Goal: Task Accomplishment & Management: Use online tool/utility

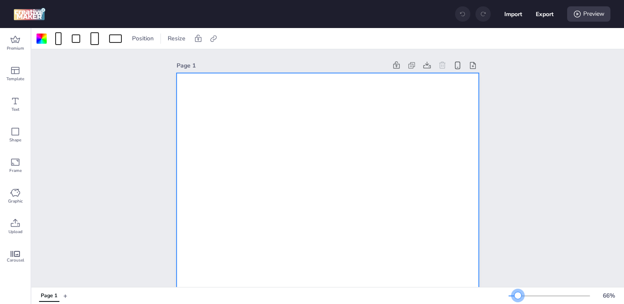
click at [518, 296] on div at bounding box center [517, 295] width 7 height 7
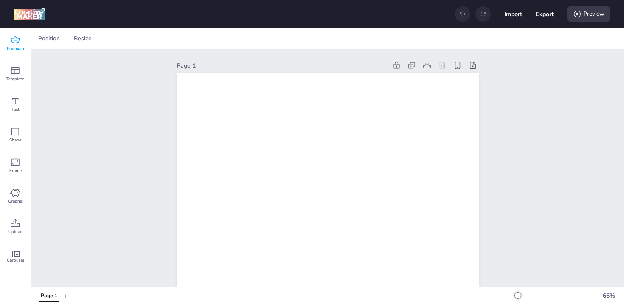
click at [14, 46] on span "Premium" at bounding box center [15, 48] width 17 height 7
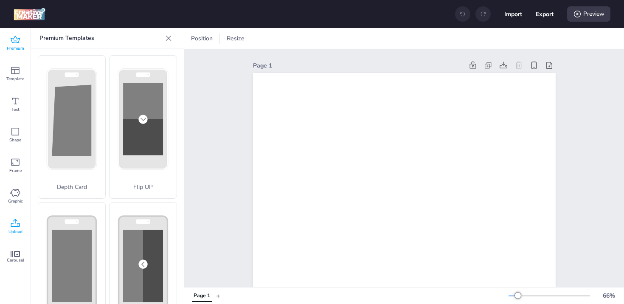
click at [11, 228] on icon at bounding box center [15, 223] width 10 height 10
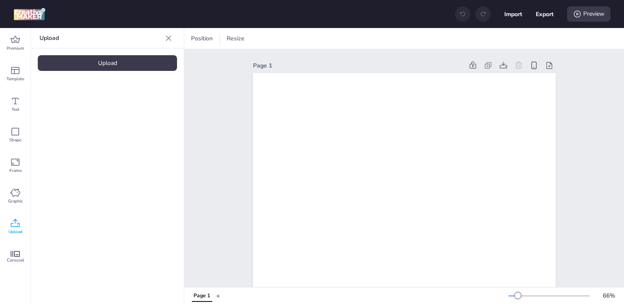
click at [107, 64] on div "Upload" at bounding box center [107, 63] width 139 height 16
click at [77, 120] on img at bounding box center [72, 118] width 52 height 9
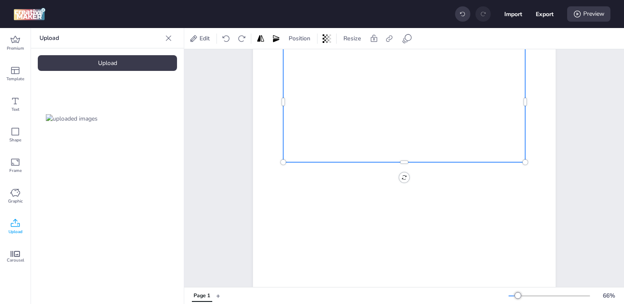
scroll to position [190, 0]
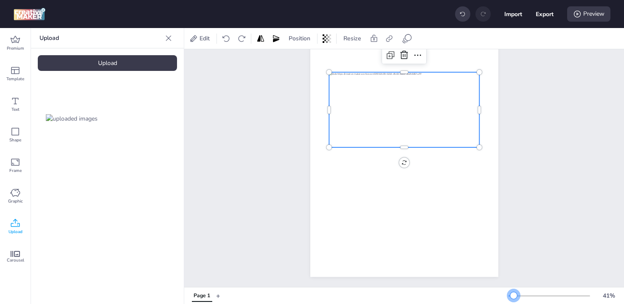
click at [513, 294] on div at bounding box center [513, 295] width 7 height 7
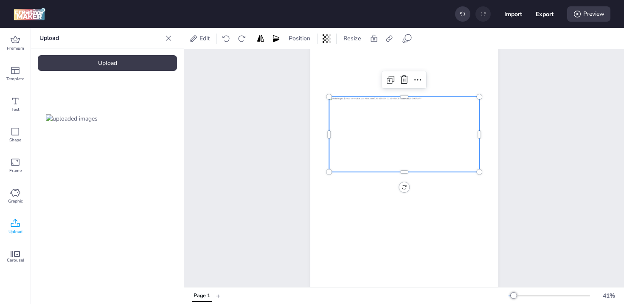
scroll to position [0, 0]
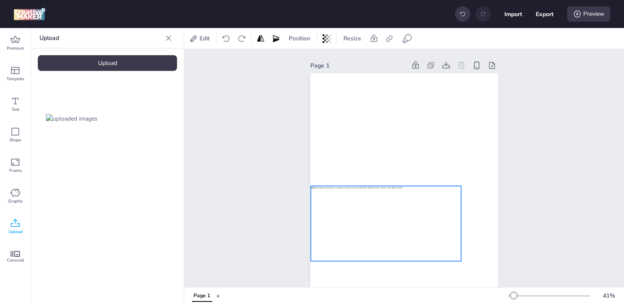
drag, startPoint x: 433, startPoint y: 240, endPoint x: 415, endPoint y: 224, distance: 24.0
click at [415, 224] on div at bounding box center [386, 223] width 150 height 75
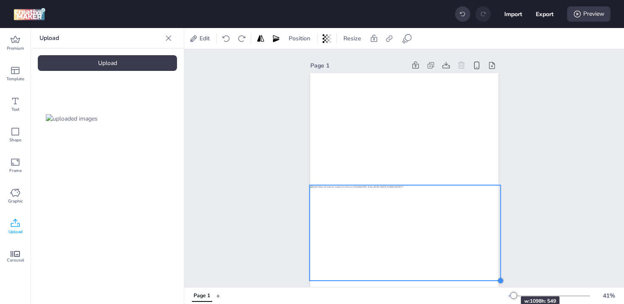
drag, startPoint x: 458, startPoint y: 260, endPoint x: 495, endPoint y: 280, distance: 42.5
click at [495, 280] on div "Page 1" at bounding box center [404, 168] width 440 height 238
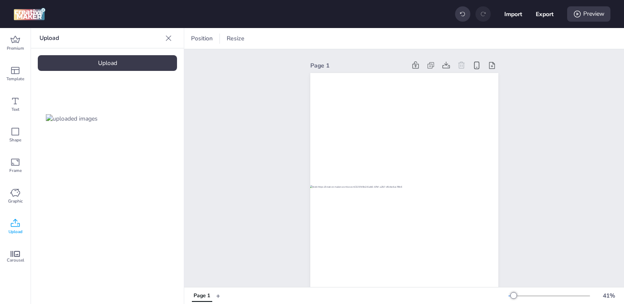
click at [407, 150] on div at bounding box center [404, 240] width 188 height 334
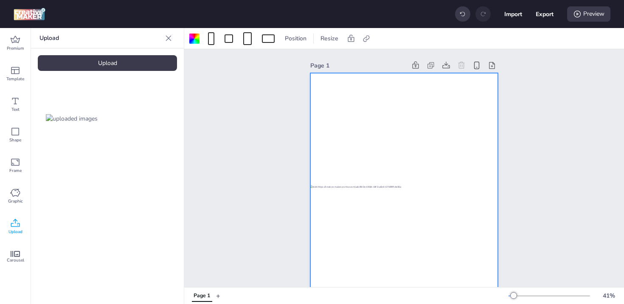
click at [143, 65] on div "Upload" at bounding box center [107, 63] width 139 height 16
click at [154, 119] on img at bounding box center [143, 118] width 52 height 9
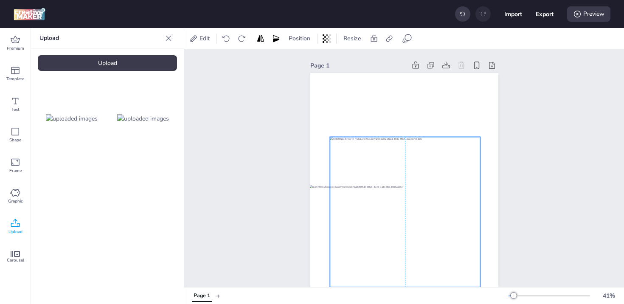
drag, startPoint x: 401, startPoint y: 189, endPoint x: 398, endPoint y: 140, distance: 48.9
click at [398, 140] on div at bounding box center [405, 212] width 150 height 150
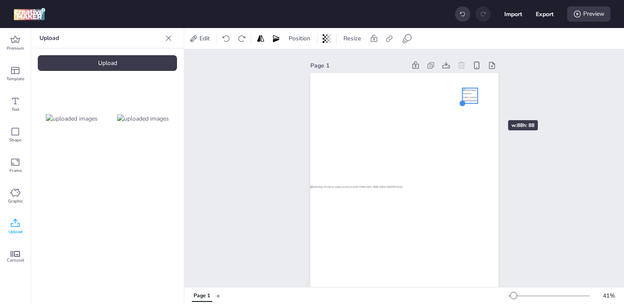
drag, startPoint x: 324, startPoint y: 240, endPoint x: 482, endPoint y: 105, distance: 208.0
click at [482, 105] on div at bounding box center [404, 240] width 188 height 334
drag, startPoint x: 467, startPoint y: 95, endPoint x: 484, endPoint y: 86, distance: 19.9
click at [484, 86] on div at bounding box center [487, 85] width 15 height 15
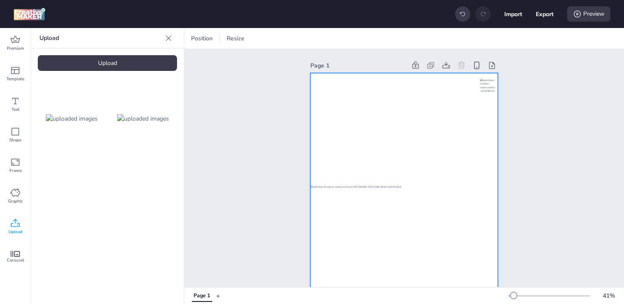
click at [411, 122] on div at bounding box center [404, 240] width 188 height 334
click at [367, 39] on icon at bounding box center [366, 38] width 8 height 8
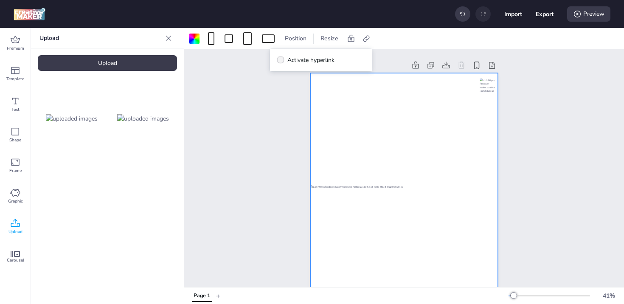
click at [337, 63] on label "Activate hyperlink" at bounding box center [306, 60] width 64 height 15
click at [282, 63] on input "Activate hyperlink" at bounding box center [279, 64] width 6 height 6
checkbox input "true"
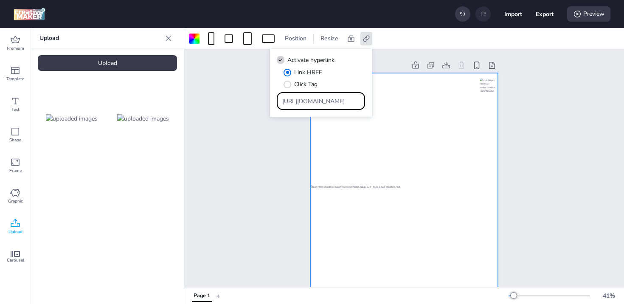
drag, startPoint x: 338, startPoint y: 101, endPoint x: 168, endPoint y: 103, distance: 169.7
click at [171, 103] on body "Import Export Preview Premium Template Text Shape Frame Graphic Upload Carousel…" at bounding box center [312, 152] width 624 height 304
paste input "[DOMAIN_NAME][URL]"
type input "[URL][DOMAIN_NAME]"
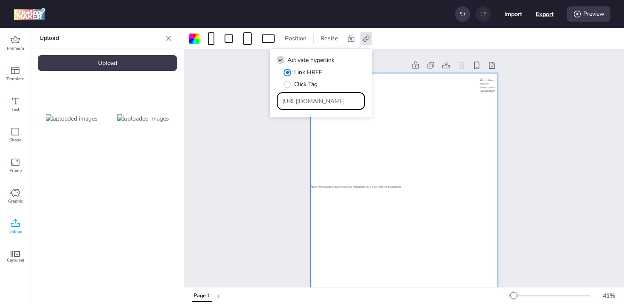
click at [542, 21] on button "Export" at bounding box center [545, 14] width 18 height 18
select select "html"
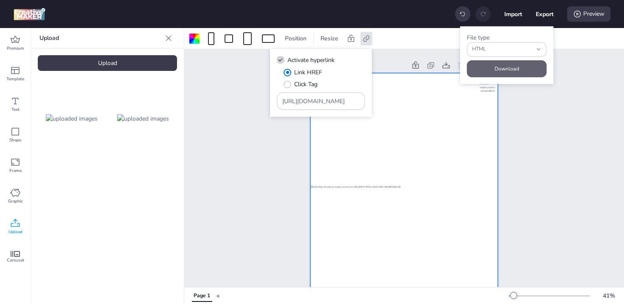
click at [526, 65] on button "Download" at bounding box center [507, 68] width 80 height 17
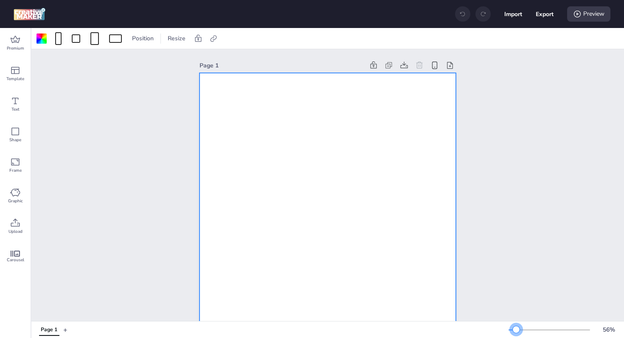
drag, startPoint x: 524, startPoint y: 328, endPoint x: 514, endPoint y: 328, distance: 9.8
click at [514, 328] on div at bounding box center [516, 329] width 7 height 7
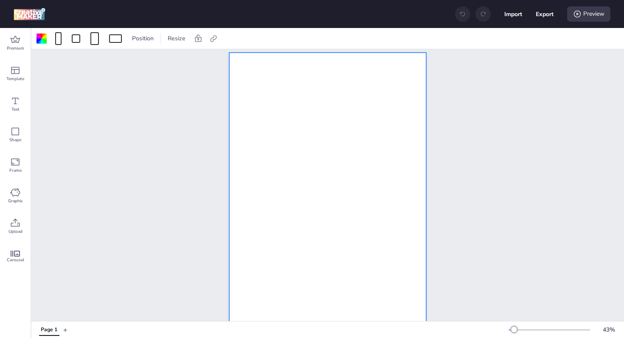
scroll to position [22, 0]
click at [283, 199] on div at bounding box center [327, 226] width 197 height 351
click at [20, 218] on div "Upload" at bounding box center [15, 226] width 31 height 31
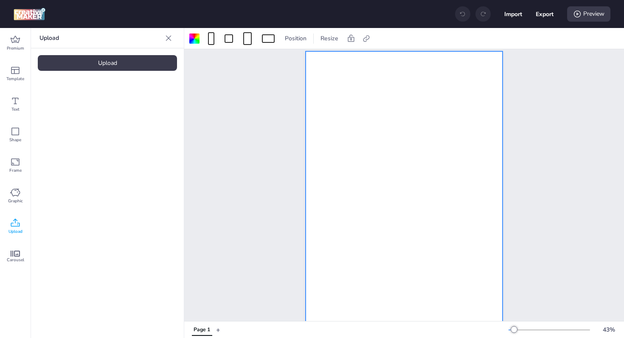
click at [91, 61] on div "Upload" at bounding box center [107, 63] width 139 height 16
click at [75, 121] on img at bounding box center [72, 118] width 52 height 9
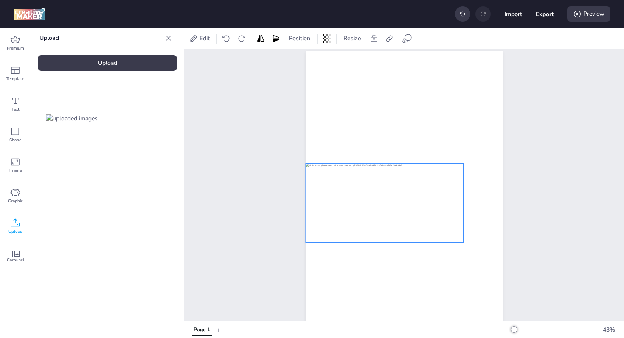
drag, startPoint x: 353, startPoint y: 200, endPoint x: 337, endPoint y: 182, distance: 24.3
click at [337, 182] on div at bounding box center [385, 203] width 158 height 79
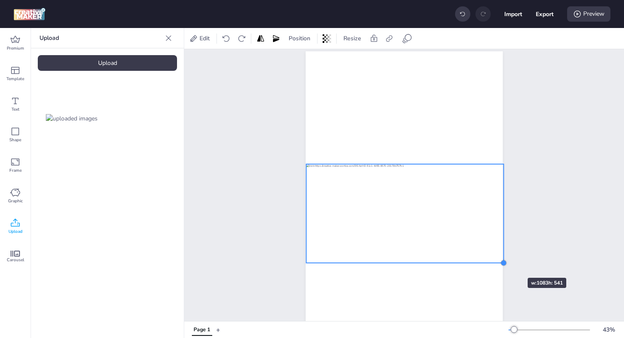
drag, startPoint x: 462, startPoint y: 243, endPoint x: 502, endPoint y: 263, distance: 44.0
click at [502, 263] on div at bounding box center [503, 263] width 7 height 7
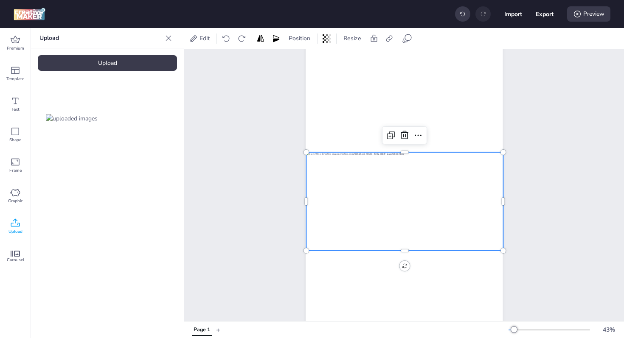
scroll to position [0, 0]
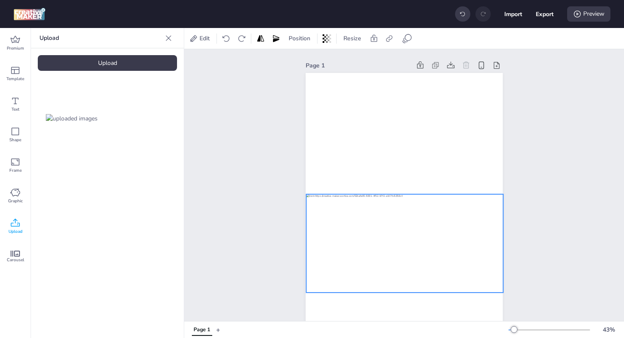
drag, startPoint x: 445, startPoint y: 230, endPoint x: 445, endPoint y: 238, distance: 8.5
click at [445, 238] on div at bounding box center [404, 243] width 197 height 98
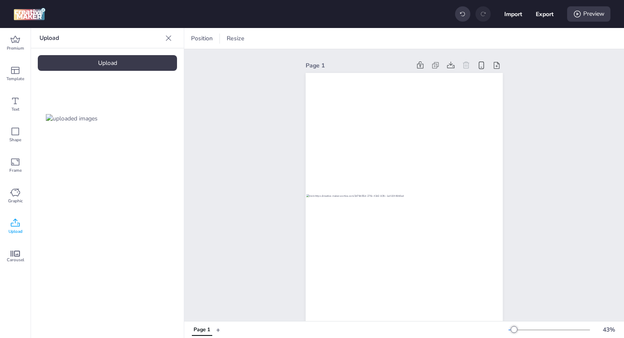
click at [112, 62] on div "Upload" at bounding box center [107, 63] width 139 height 16
drag, startPoint x: 161, startPoint y: 124, endPoint x: 288, endPoint y: 169, distance: 134.6
click at [161, 123] on img at bounding box center [143, 118] width 52 height 9
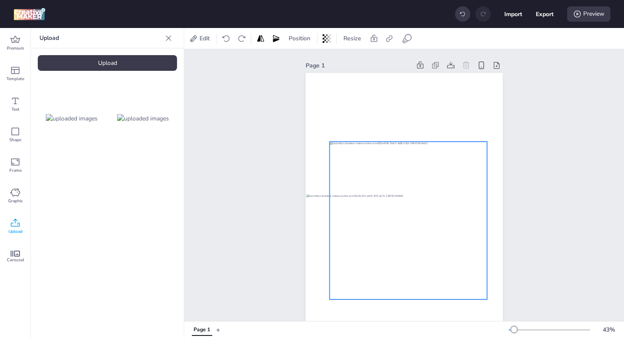
drag, startPoint x: 386, startPoint y: 224, endPoint x: 379, endPoint y: 215, distance: 11.4
click at [385, 198] on div at bounding box center [408, 221] width 158 height 158
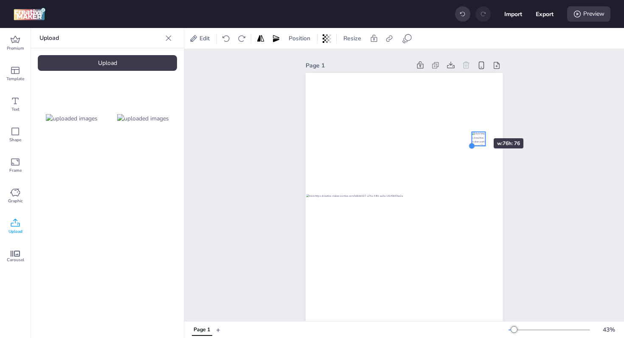
drag, startPoint x: 324, startPoint y: 288, endPoint x: 468, endPoint y: 123, distance: 219.0
click at [468, 123] on div at bounding box center [404, 248] width 197 height 351
drag, startPoint x: 483, startPoint y: 117, endPoint x: 490, endPoint y: 88, distance: 30.0
click at [490, 88] on div at bounding box center [492, 86] width 14 height 14
